Goal: Navigation & Orientation: Find specific page/section

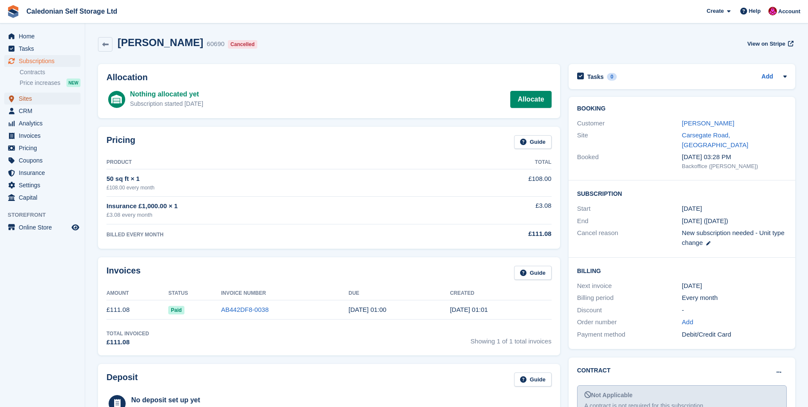
click at [23, 99] on span "Sites" at bounding box center [44, 98] width 51 height 12
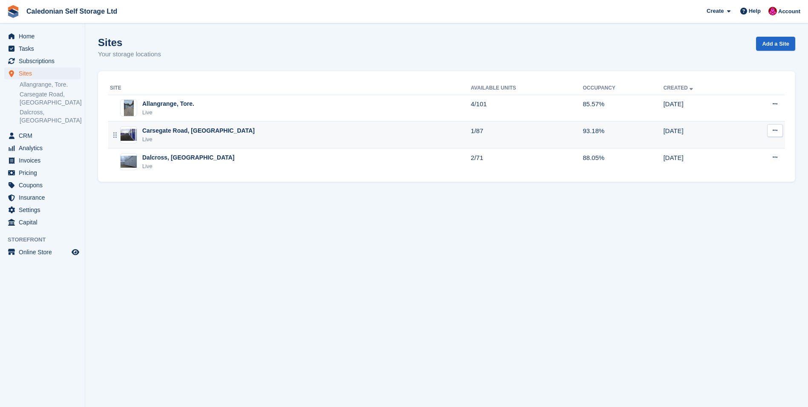
click at [156, 128] on div "Carsegate Road, [GEOGRAPHIC_DATA]" at bounding box center [198, 130] width 112 height 9
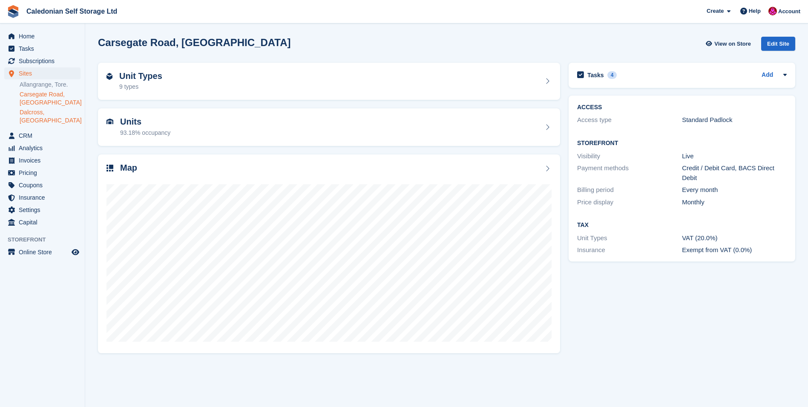
click at [40, 112] on link "Dalcross, [GEOGRAPHIC_DATA]" at bounding box center [50, 116] width 61 height 16
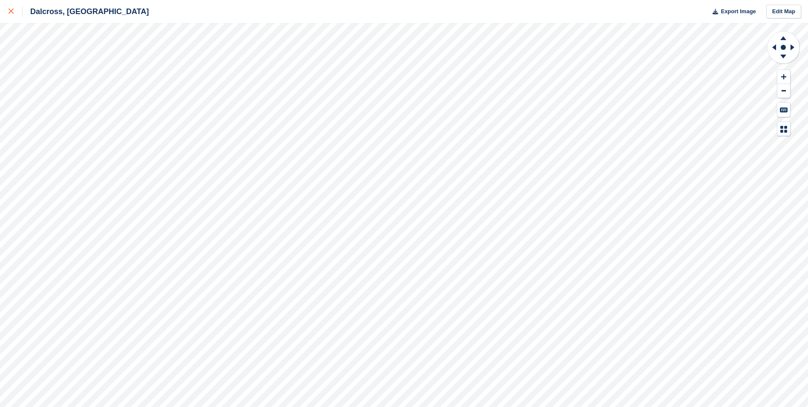
click at [8, 10] on link at bounding box center [11, 11] width 23 height 23
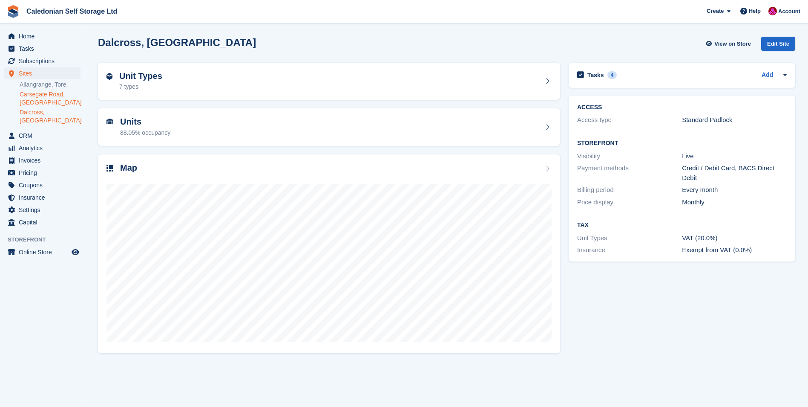
click at [39, 94] on link "Carsegate Road, [GEOGRAPHIC_DATA]" at bounding box center [50, 98] width 61 height 16
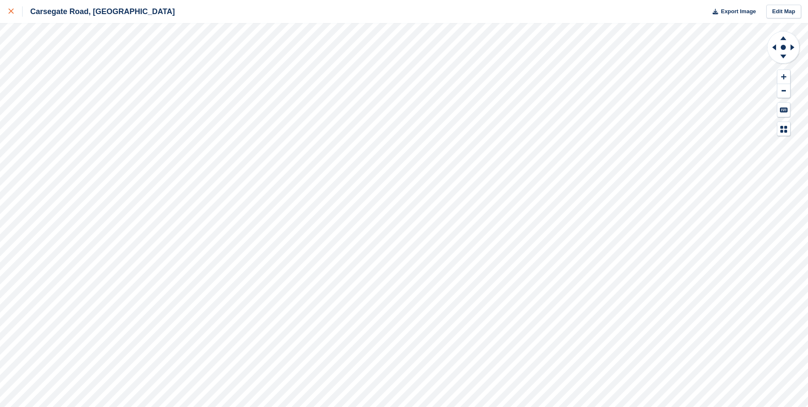
click at [9, 12] on icon at bounding box center [11, 11] width 5 height 5
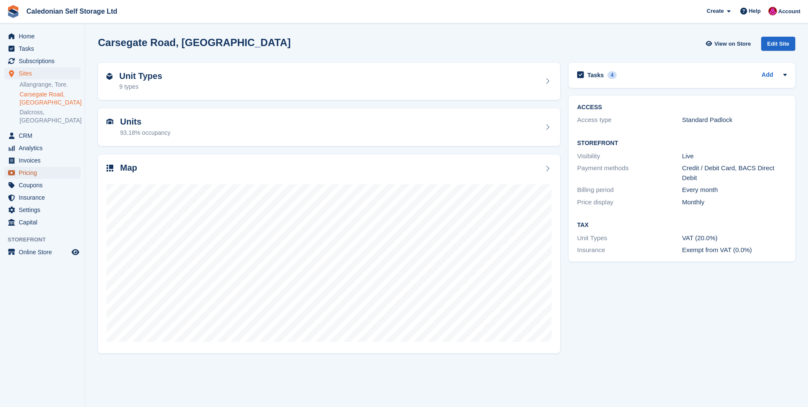
click at [32, 167] on span "Pricing" at bounding box center [44, 173] width 51 height 12
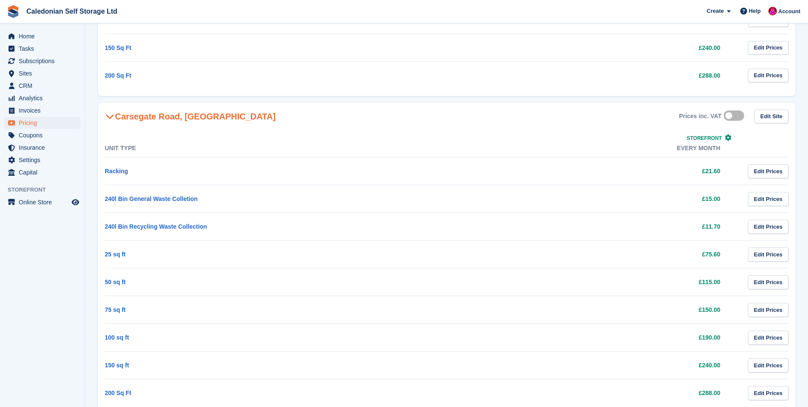
scroll to position [913, 0]
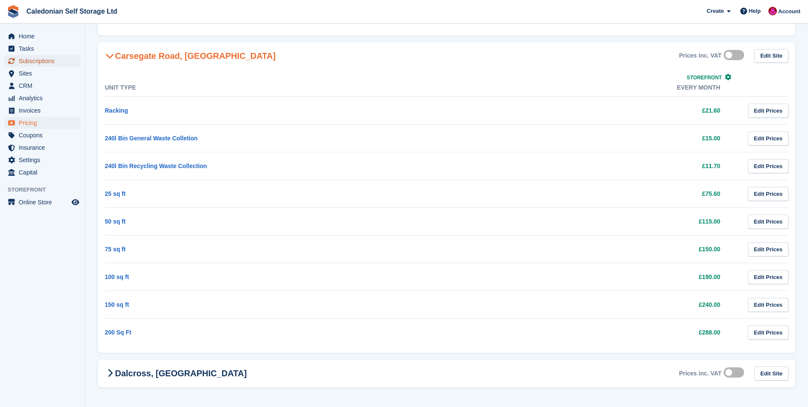
click at [40, 61] on span "Subscriptions" at bounding box center [44, 61] width 51 height 12
